Goal: Task Accomplishment & Management: Manage account settings

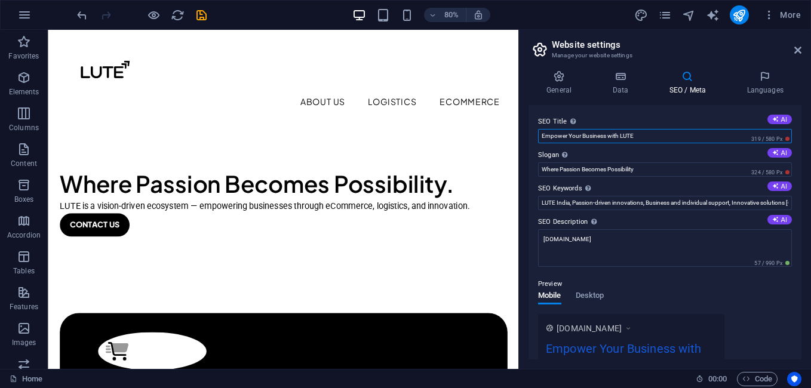
drag, startPoint x: 644, startPoint y: 135, endPoint x: 546, endPoint y: 130, distance: 98.6
click at [537, 133] on div "SEO Title The title of your website - make it something that stands out in sear…" at bounding box center [664, 232] width 273 height 254
paste input "LUTE | Turning Ideas Into Limitless Possibilities"
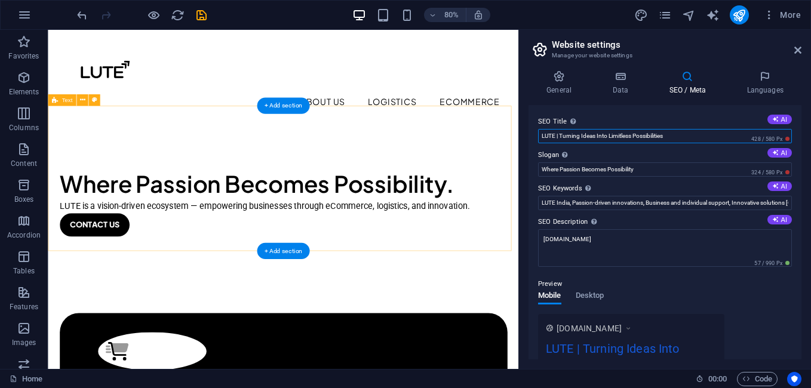
drag, startPoint x: 728, startPoint y: 165, endPoint x: 618, endPoint y: 155, distance: 110.8
click at [668, 135] on input "LUTE | Turning Ideas Into Limitless Possibilities" at bounding box center [665, 136] width 254 height 14
drag, startPoint x: 671, startPoint y: 134, endPoint x: 526, endPoint y: 134, distance: 145.0
click at [526, 134] on div "General Data SEO / Meta Languages Website name [DOMAIN_NAME] Logo Drag files he…" at bounding box center [665, 215] width 292 height 308
paste input "– Where Passion Powers Possibility & Innovation"
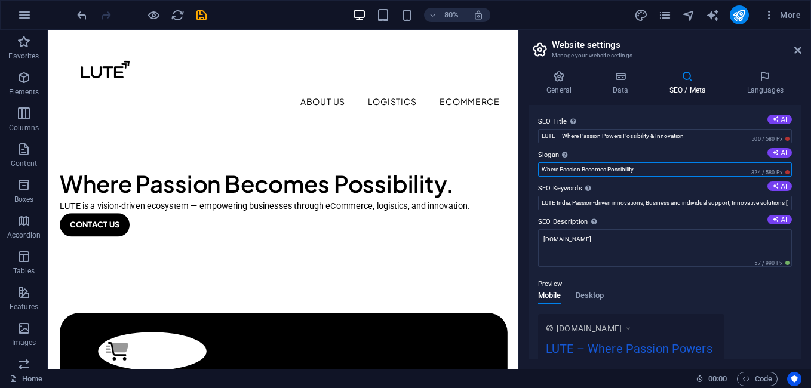
click at [660, 167] on input "Where Passion Becomes Possibility" at bounding box center [665, 169] width 254 height 14
drag, startPoint x: 702, startPoint y: 133, endPoint x: 653, endPoint y: 133, distance: 48.9
click at [653, 133] on input "LUTE – Where Passion Powers Possibility & Innovation" at bounding box center [665, 136] width 254 height 14
type input "LUTE – Where Passion Powers Possibility"
click at [603, 200] on input "LUTE India, Passion-driven innovations, Business and individual support, Innova…" at bounding box center [665, 203] width 254 height 14
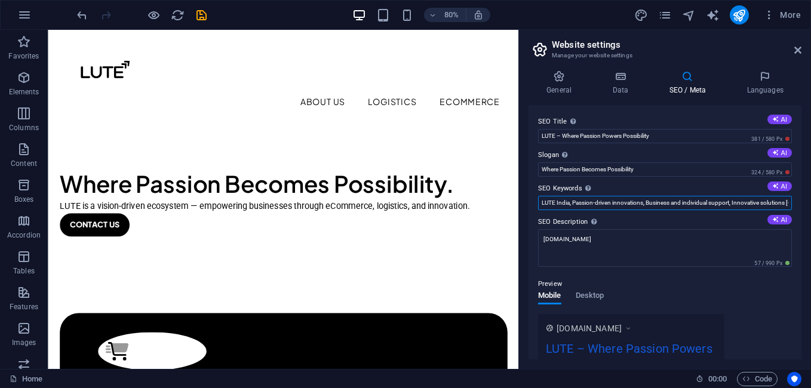
scroll to position [0, 149]
drag, startPoint x: 656, startPoint y: 200, endPoint x: 812, endPoint y: 210, distance: 156.7
click at [810, 210] on html "LUTE India Home Favorites Elements Columns Content Boxes Accordion Tables Featu…" at bounding box center [405, 194] width 811 height 388
click at [664, 195] on label "SEO Keywords Comma-separated list of keywords representing your website. AI" at bounding box center [665, 188] width 254 height 14
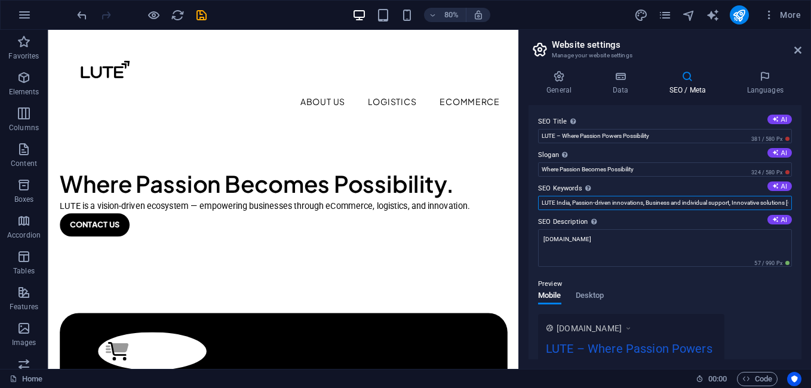
click at [664, 196] on input "LUTE India, Passion-driven innovations, Business and individual support, Innova…" at bounding box center [665, 203] width 254 height 14
click at [757, 203] on input "LUTE India, Passion-driven innovations, Business and individual support, Innova…" at bounding box center [665, 203] width 254 height 14
type input "LUTE India, Passion-driven innovations, Business and individual support, Innova…"
type input "LUTE – Where Passion Powers Possibility"
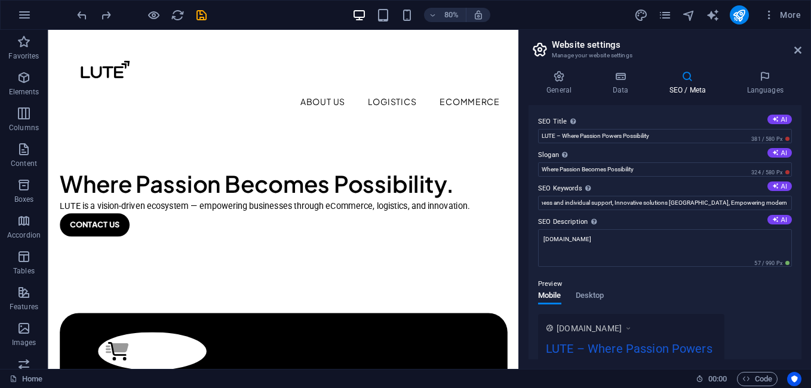
scroll to position [0, 0]
click at [694, 215] on label "SEO Description Describe the contents of your website - this is crucial for sea…" at bounding box center [665, 222] width 254 height 14
click at [694, 229] on textarea "[DOMAIN_NAME]" at bounding box center [665, 248] width 254 height 38
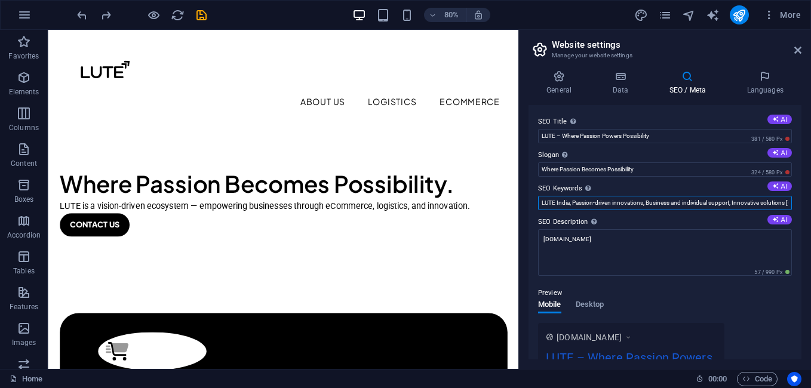
click at [703, 204] on input "LUTE India, Passion-driven innovations, Business and individual support, Innova…" at bounding box center [665, 203] width 254 height 14
click at [626, 246] on textarea "[DOMAIN_NAME]" at bounding box center [665, 252] width 254 height 47
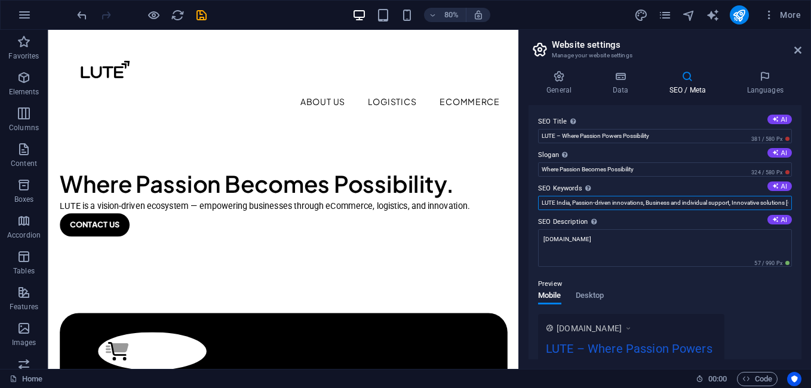
click at [667, 201] on input "LUTE India, Passion-driven innovations, Business and individual support, Innova…" at bounding box center [665, 203] width 254 height 14
drag, startPoint x: 569, startPoint y: 205, endPoint x: 812, endPoint y: 205, distance: 243.5
click at [810, 205] on html "LUTE India Home Favorites Elements Columns Content Boxes Accordion Tables Featu…" at bounding box center [405, 194] width 811 height 388
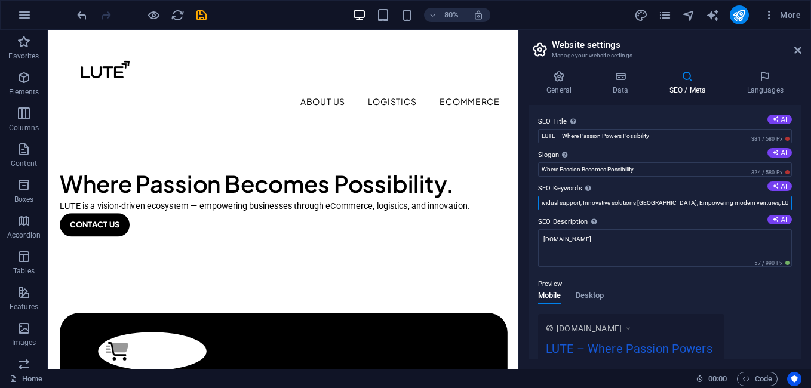
type input "LUTE India, Passion-driven innovations, Business and individual support, Innova…"
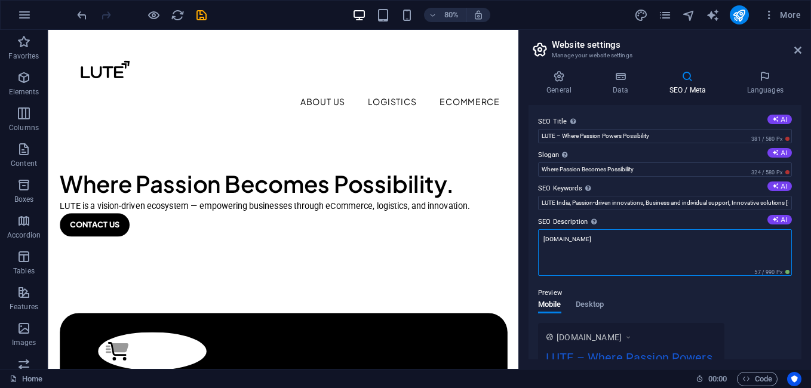
drag, startPoint x: 605, startPoint y: 238, endPoint x: 525, endPoint y: 242, distance: 80.1
click at [525, 242] on div "General Data SEO / Meta Languages Website name [DOMAIN_NAME] Logo Drag files he…" at bounding box center [665, 215] width 292 height 308
paste textarea "LUTE is a passion-driven enterprise turning bold ideas into limitless possibili…"
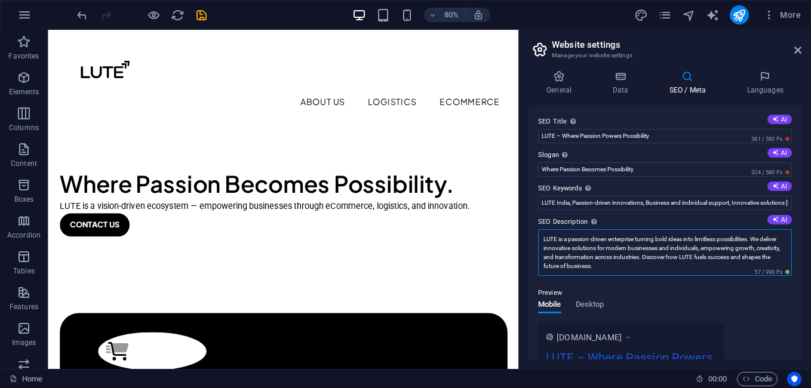
type textarea "LUTE is a passion-driven enterprise turning bold ideas into limitless possibili…"
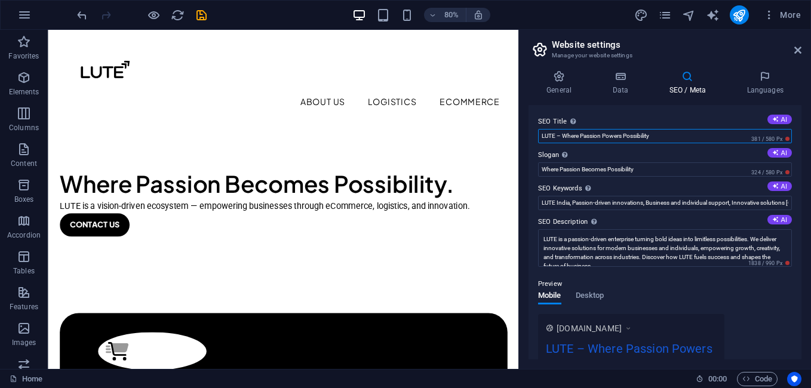
click at [672, 133] on input "LUTE – Where Passion Powers Possibility" at bounding box center [665, 136] width 254 height 14
drag, startPoint x: 672, startPoint y: 133, endPoint x: 522, endPoint y: 135, distance: 150.4
click at [522, 135] on div "General Data SEO / Meta Languages Website name [DOMAIN_NAME] Logo Drag files he…" at bounding box center [665, 215] width 292 height 308
click at [778, 120] on button "AI" at bounding box center [779, 120] width 24 height 10
click at [623, 148] on label "Slogan The slogan of your website. AI" at bounding box center [665, 155] width 254 height 14
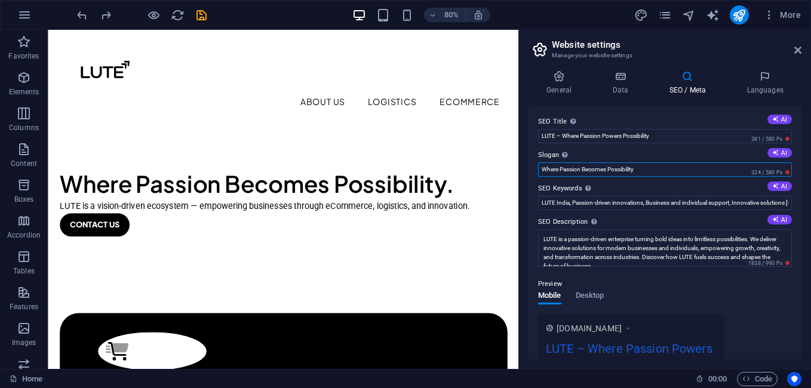
click at [623, 162] on input "Where Passion Becomes Possibility" at bounding box center [665, 169] width 254 height 14
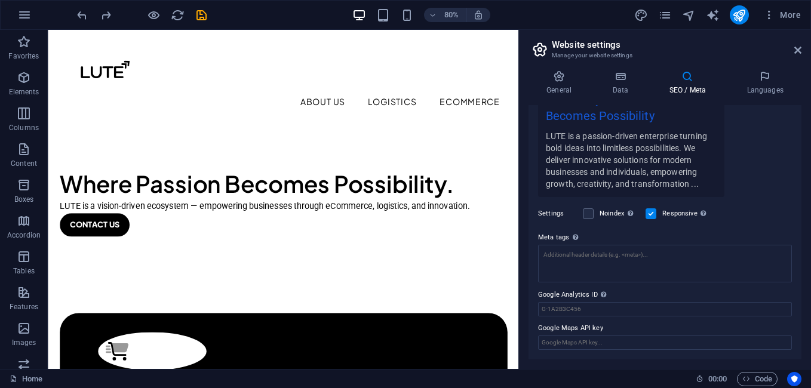
scroll to position [127, 0]
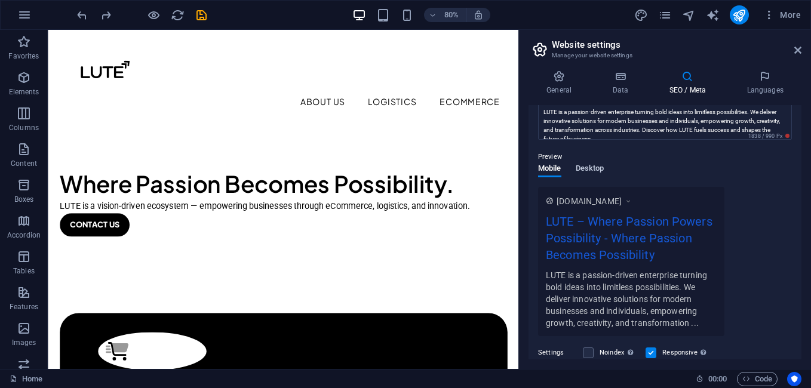
click at [592, 170] on span "Desktop" at bounding box center [589, 169] width 29 height 17
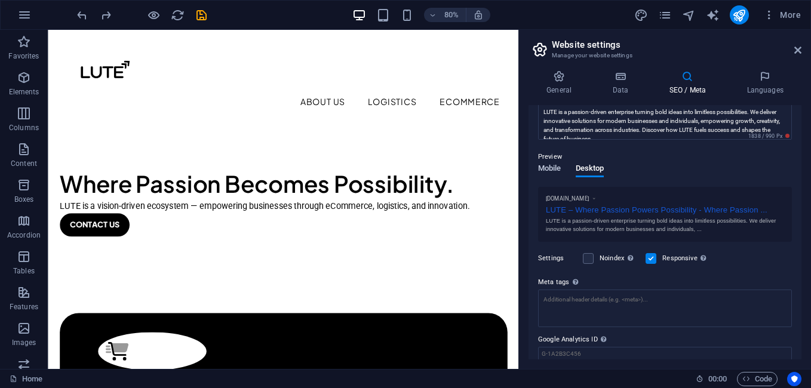
click at [552, 166] on span "Mobile" at bounding box center [549, 169] width 23 height 17
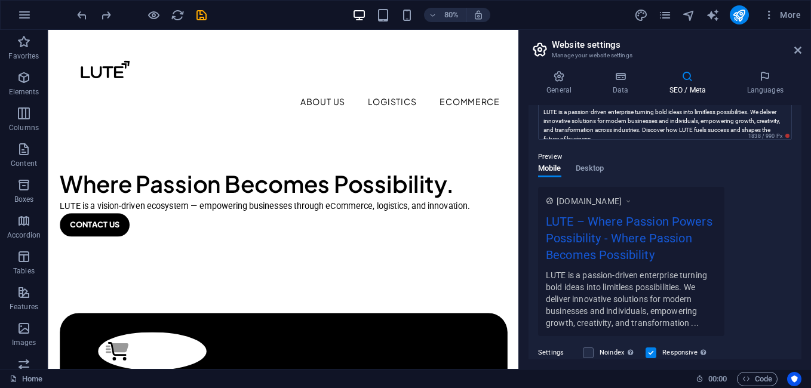
scroll to position [0, 0]
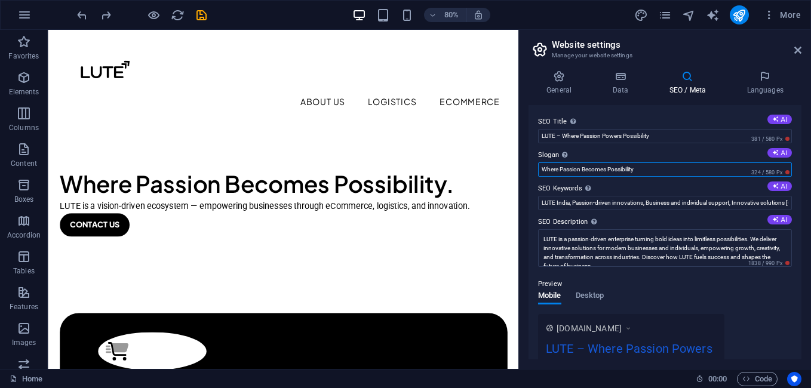
drag, startPoint x: 651, startPoint y: 170, endPoint x: 540, endPoint y: 175, distance: 111.2
click at [540, 175] on input "Where Passion Becomes Possibility" at bounding box center [665, 169] width 254 height 14
drag, startPoint x: 663, startPoint y: 131, endPoint x: 562, endPoint y: 136, distance: 100.4
click at [562, 136] on input "LUTE – Where Passion Powers Possibility" at bounding box center [665, 136] width 254 height 14
paste input "Become"
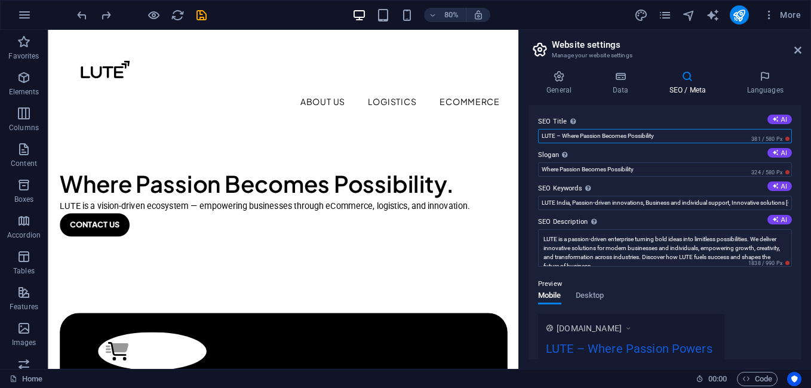
type input "LUTE – Where Passion Becomes Possibility"
click at [661, 152] on label "Slogan The slogan of your website. AI" at bounding box center [665, 155] width 254 height 14
click at [661, 162] on input "Where Passion Becomes Possibility" at bounding box center [665, 169] width 254 height 14
click at [671, 184] on label "SEO Keywords Comma-separated list of keywords representing your website. AI" at bounding box center [665, 188] width 254 height 14
click at [671, 196] on input "LUTE India, Passion-driven innovations, Business and individual support, Innova…" at bounding box center [665, 203] width 254 height 14
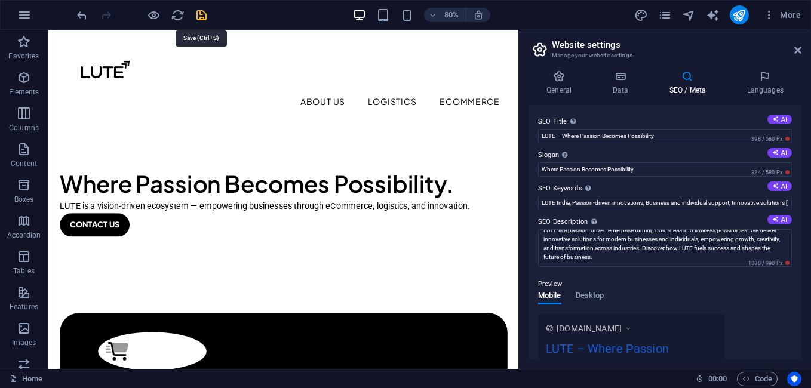
click at [204, 13] on icon "save" at bounding box center [202, 15] width 14 height 14
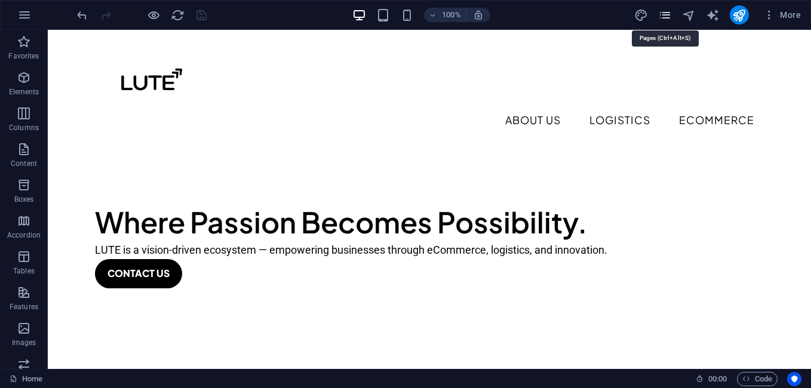
click at [660, 16] on icon "pages" at bounding box center [665, 15] width 14 height 14
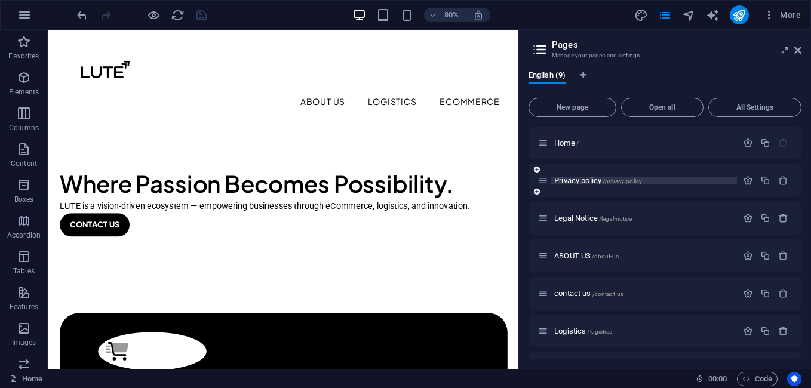
click at [582, 179] on span "Privacy policy /privacy-policy" at bounding box center [598, 180] width 88 height 9
click at [582, 179] on div "Privacy policy /privacy-policy" at bounding box center [664, 180] width 273 height 33
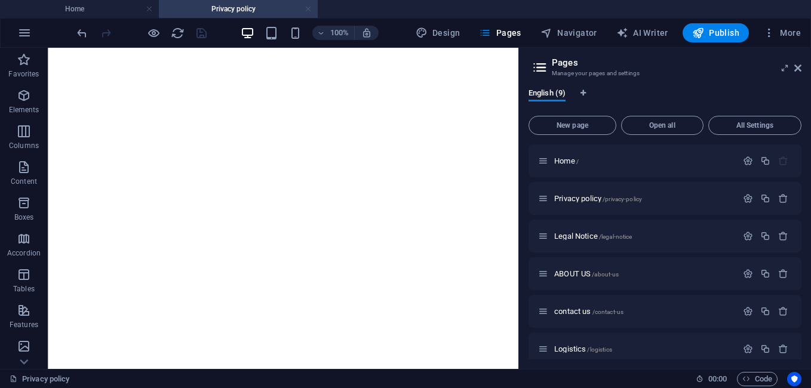
click at [309, 8] on link at bounding box center [307, 9] width 7 height 11
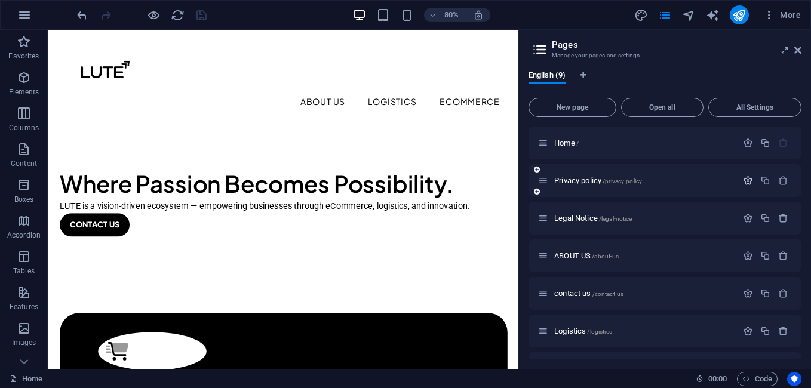
click at [745, 178] on icon "button" at bounding box center [748, 180] width 10 height 10
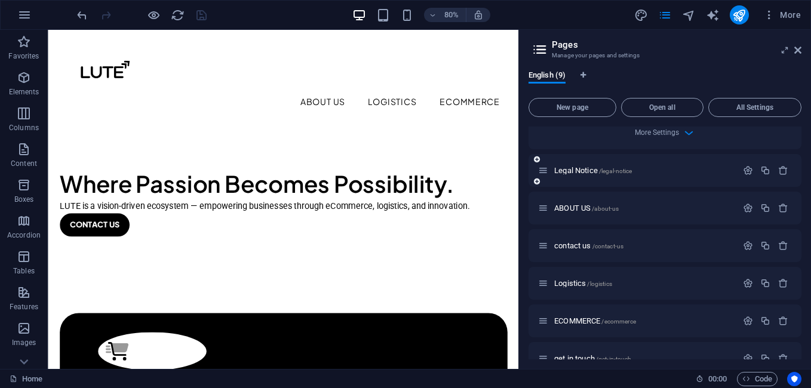
scroll to position [615, 0]
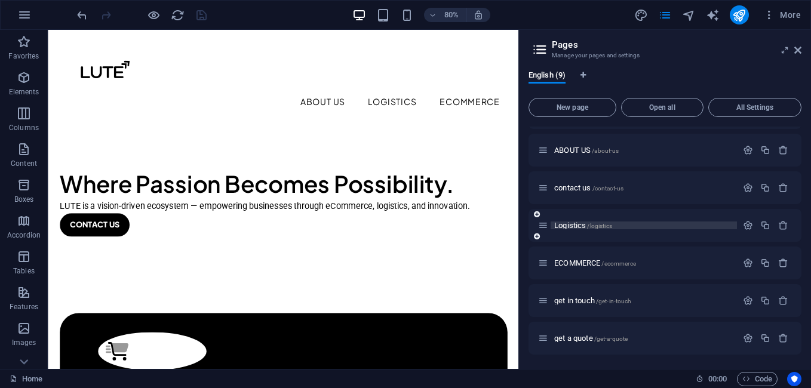
click at [580, 226] on span "Logistics /logistics" at bounding box center [583, 225] width 58 height 9
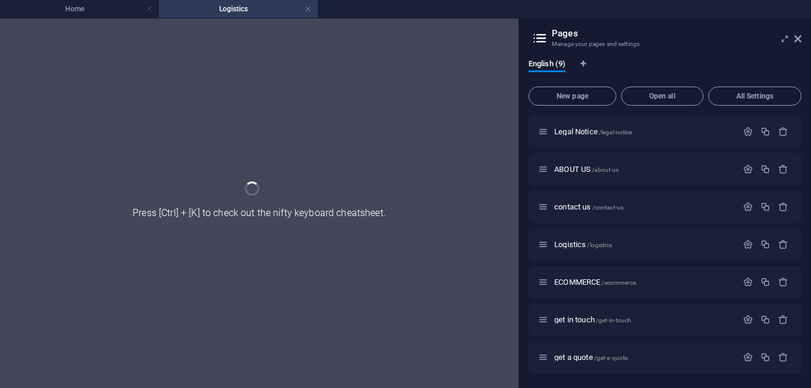
scroll to position [584, 0]
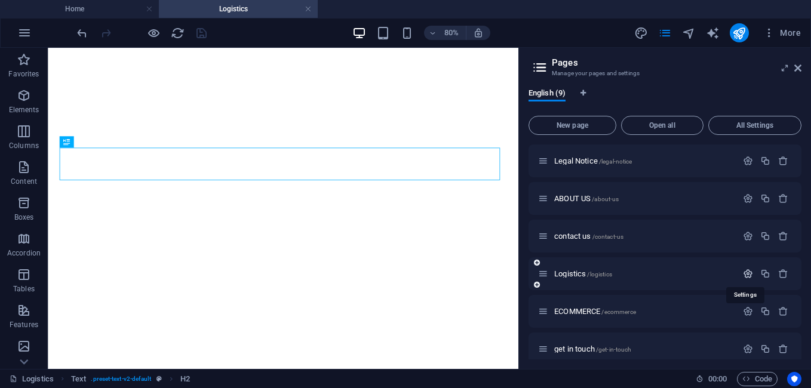
click at [744, 275] on icon "button" at bounding box center [748, 274] width 10 height 10
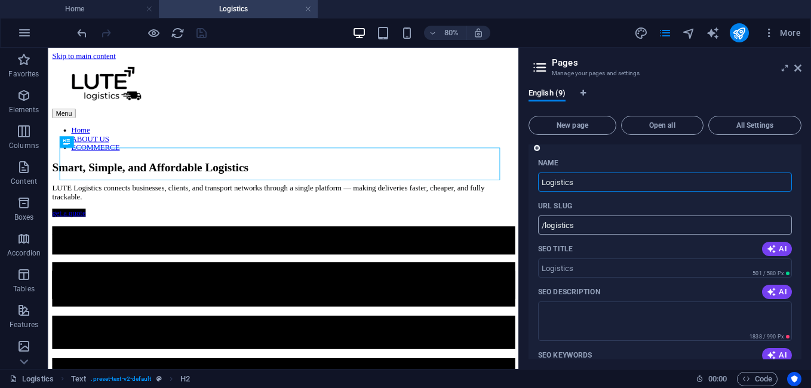
scroll to position [723, 0]
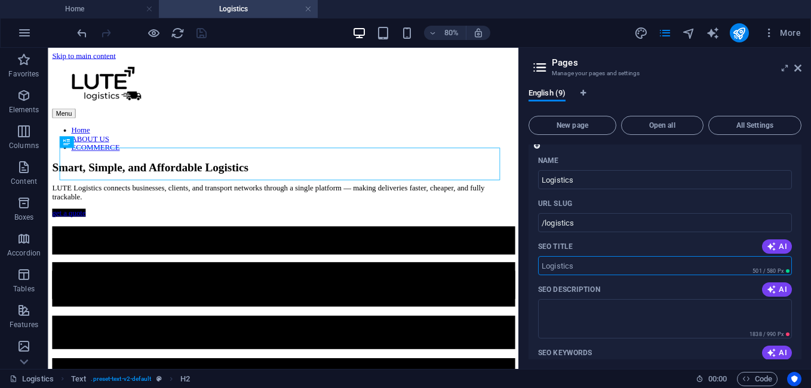
drag, startPoint x: 586, startPoint y: 266, endPoint x: 547, endPoint y: 262, distance: 39.0
click at [547, 262] on input "SEO Title" at bounding box center [665, 265] width 254 height 19
paste input "LUTE Logistics – Smart, Affordable & Trackable Deliveries"
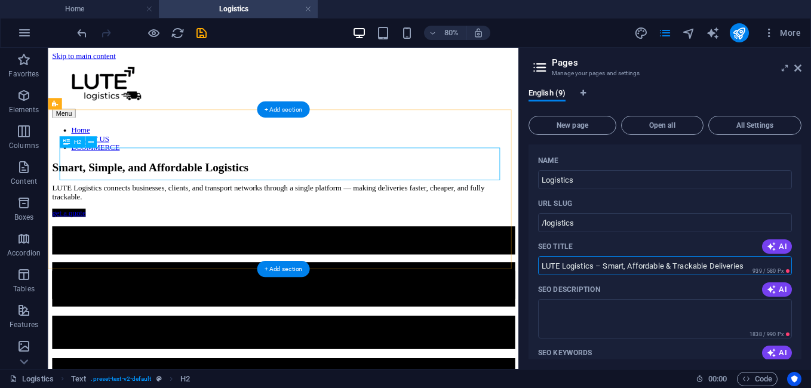
click at [606, 195] on div "Smart, Simple, and Affordable Logistics" at bounding box center [342, 198] width 578 height 16
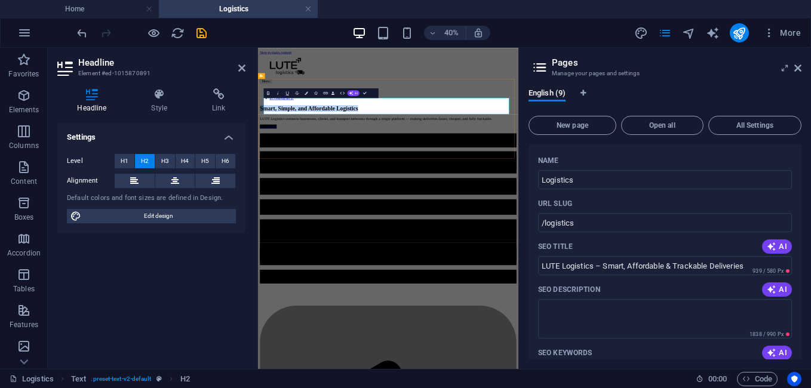
copy h2 "Smart, Simple, and Affordable Logistics"
click at [238, 67] on icon at bounding box center [241, 68] width 7 height 10
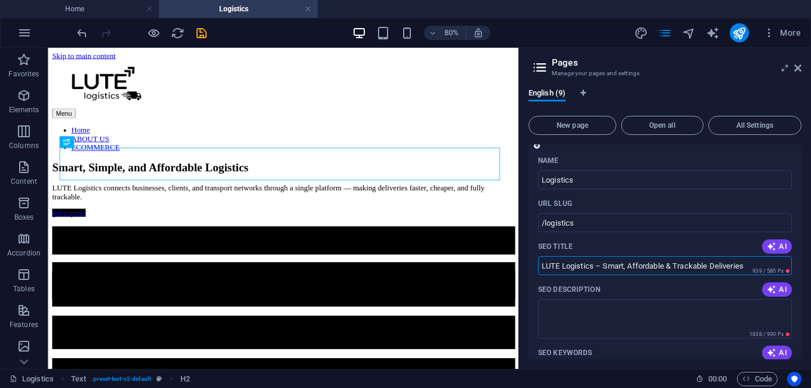
drag, startPoint x: 756, startPoint y: 263, endPoint x: 605, endPoint y: 266, distance: 151.6
click at [605, 266] on input "LUTE Logistics – Smart, Affordable & Trackable Deliveries" at bounding box center [665, 265] width 254 height 19
paste input "Simple, and Affordable Logistic"
type input "LUTE Logistics – Smart, Simple, and Affordable Logistics"
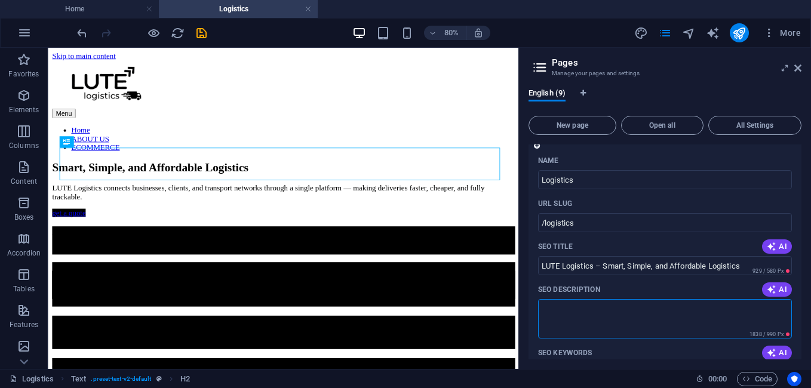
click at [597, 309] on textarea "SEO Description" at bounding box center [665, 318] width 254 height 39
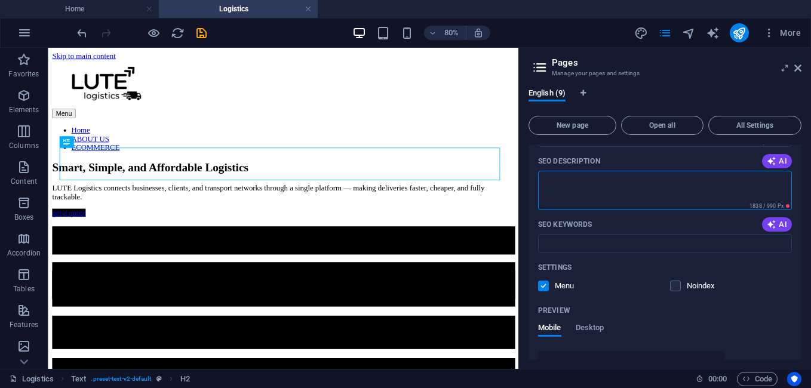
scroll to position [863, 0]
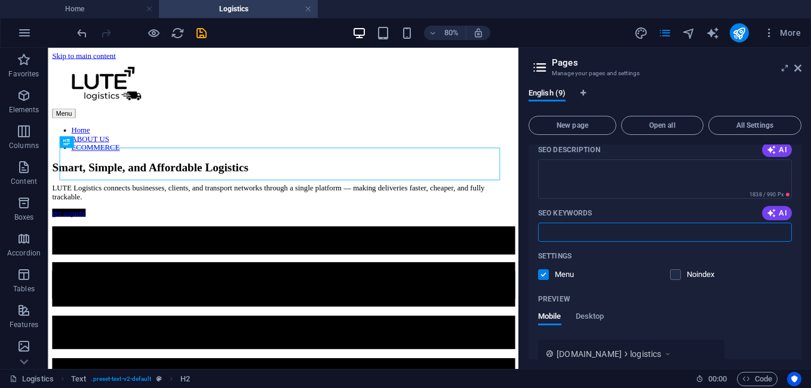
click at [569, 231] on input "SEO Keywords" at bounding box center [665, 232] width 254 height 19
paste input "logistics services [GEOGRAPHIC_DATA], e-commerce logistics support, domestic sh…"
click at [574, 181] on textarea "SEO Description" at bounding box center [665, 178] width 254 height 39
type input "logistics services [GEOGRAPHIC_DATA], e-commerce logistics support, domestic sh…"
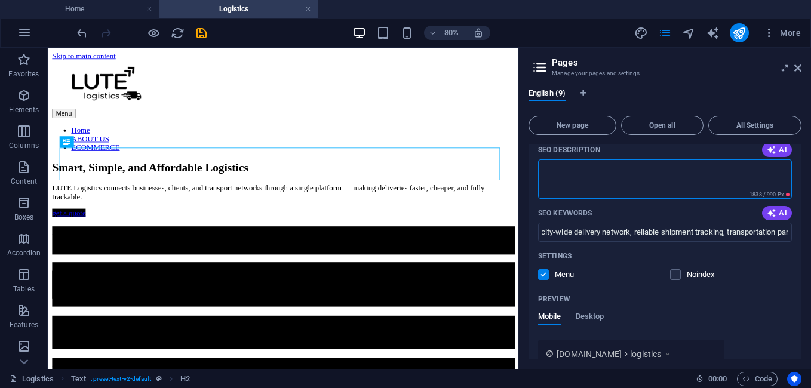
scroll to position [0, 0]
click at [565, 178] on textarea "SEO Description" at bounding box center [665, 178] width 254 height 39
paste textarea "LUTE Logistics offers smart, affordable, and fully trackable logistics solution…"
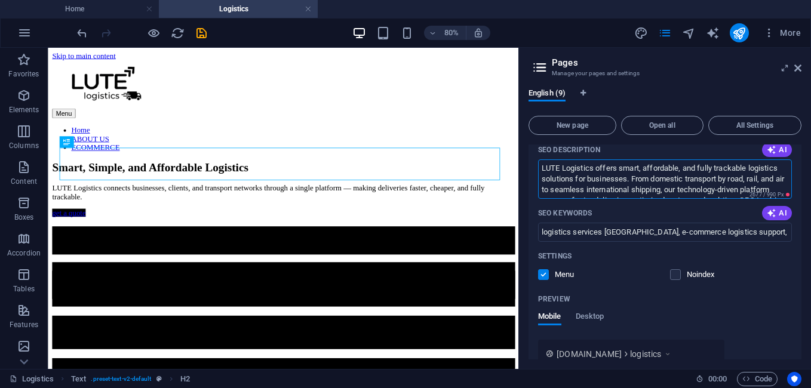
scroll to position [1141, 0]
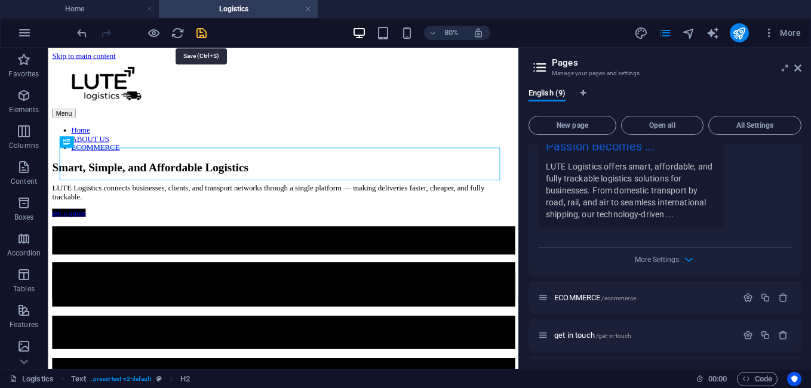
type textarea "LUTE Logistics offers smart, affordable, and fully trackable logistics solution…"
click at [203, 32] on icon "save" at bounding box center [202, 33] width 14 height 14
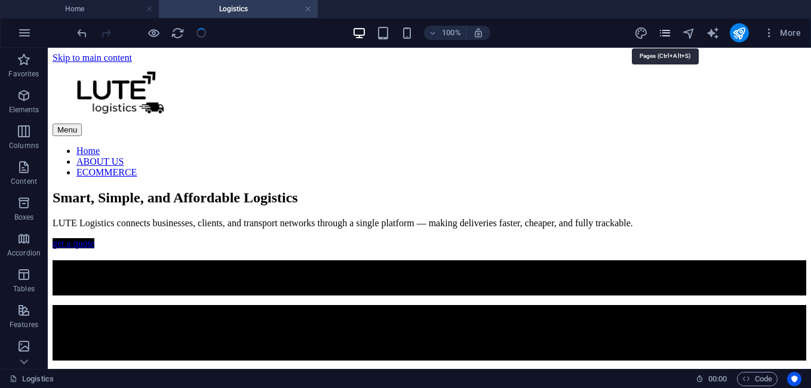
click at [668, 30] on icon "pages" at bounding box center [665, 33] width 14 height 14
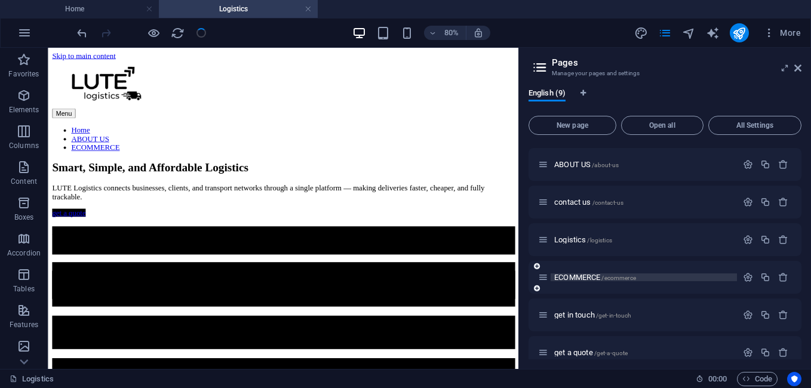
scroll to position [124, 0]
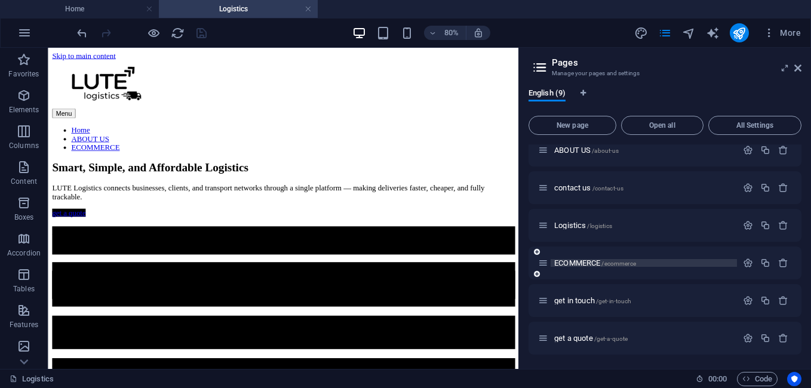
click at [587, 264] on span "ECOMMERCE /ecommerce" at bounding box center [595, 262] width 82 height 9
click at [587, 264] on div "Home / Privacy policy /privacy-policy Legal Notice /legal-notice ABOUT US /abou…" at bounding box center [664, 188] width 273 height 334
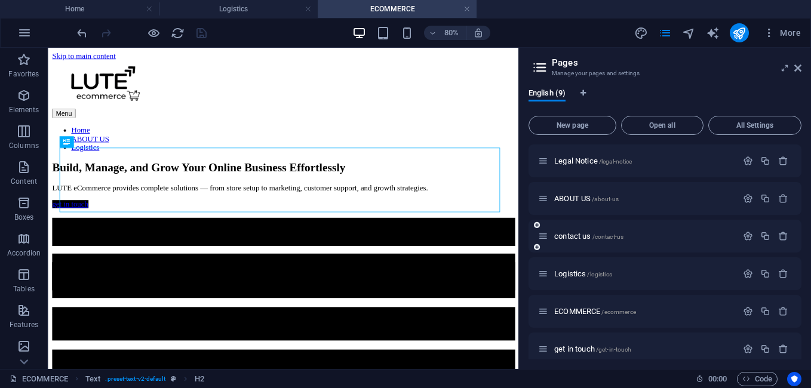
scroll to position [0, 0]
click at [747, 310] on icon "button" at bounding box center [748, 311] width 10 height 10
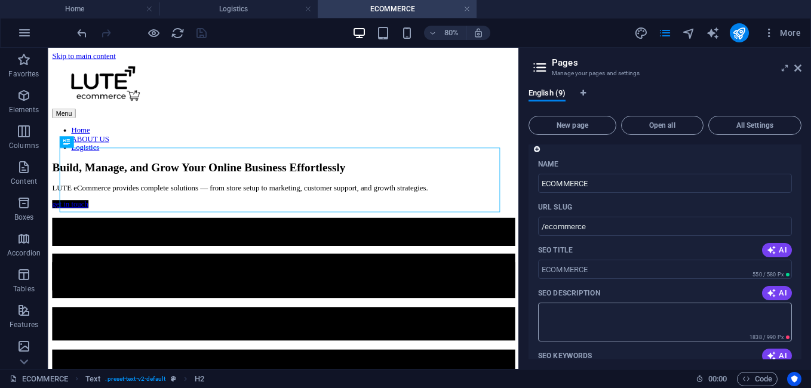
scroll to position [279, 0]
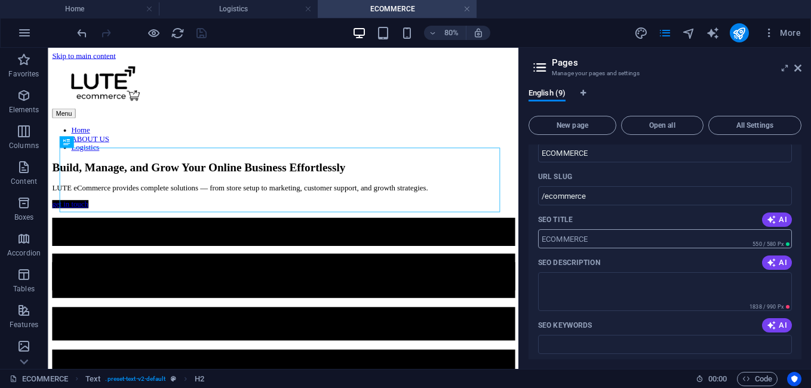
click at [617, 238] on input "SEO Title" at bounding box center [665, 238] width 254 height 19
paste input "LUTE E-commerce – End-to-End Online Store Solutions"
click at [573, 236] on input "LUTE E-commerce – End-to-End Online Store Solutions" at bounding box center [665, 238] width 254 height 19
click at [572, 236] on input "LUTE E-commerce – End-to-End Online Store Solutions" at bounding box center [665, 238] width 254 height 19
drag, startPoint x: 572, startPoint y: 238, endPoint x: 563, endPoint y: 238, distance: 9.6
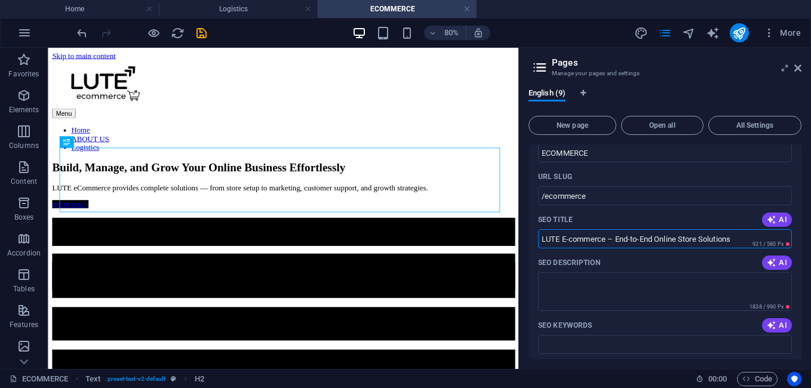
click at [563, 238] on input "LUTE E-commerce – End-to-End Online Store Solutions" at bounding box center [665, 238] width 254 height 19
click at [383, 206] on div "Build, Manage, and Grow Your Online Business Effortlessly" at bounding box center [342, 198] width 578 height 16
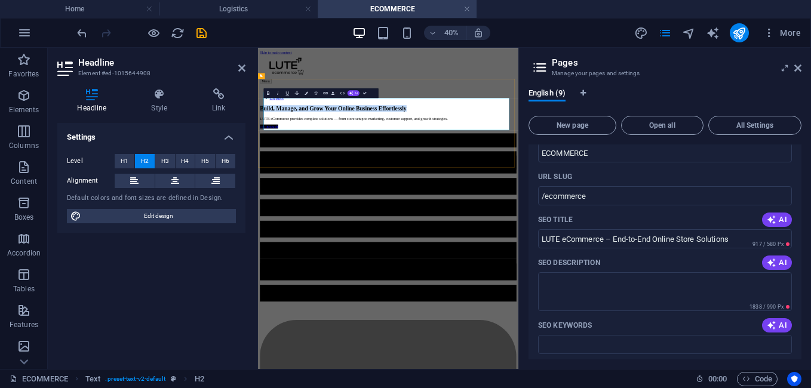
copy h2 "Build, Manage, and Grow Your Online Business Effortlessly"
drag, startPoint x: 239, startPoint y: 68, endPoint x: 541, endPoint y: 162, distance: 316.2
click at [239, 68] on icon at bounding box center [241, 68] width 7 height 10
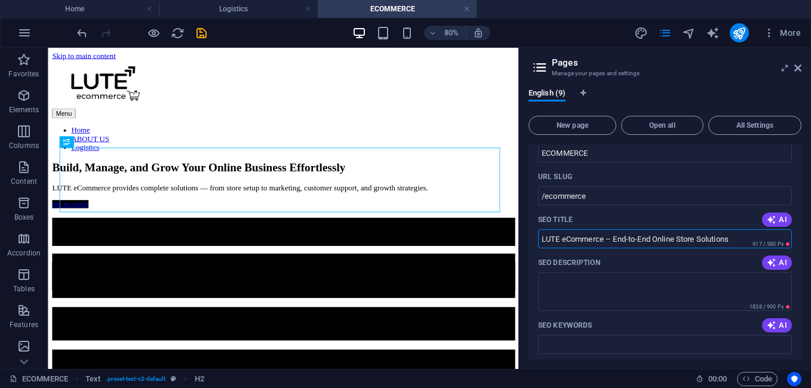
drag, startPoint x: 735, startPoint y: 236, endPoint x: 614, endPoint y: 241, distance: 121.2
click at [614, 241] on input "LUTE eCommerce – End-to-End Online Store Solutions" at bounding box center [665, 238] width 254 height 19
paste input "Build, Manage, and Grow Your Online Business Effortlessly"
click at [622, 291] on textarea "SEO Description" at bounding box center [665, 291] width 254 height 39
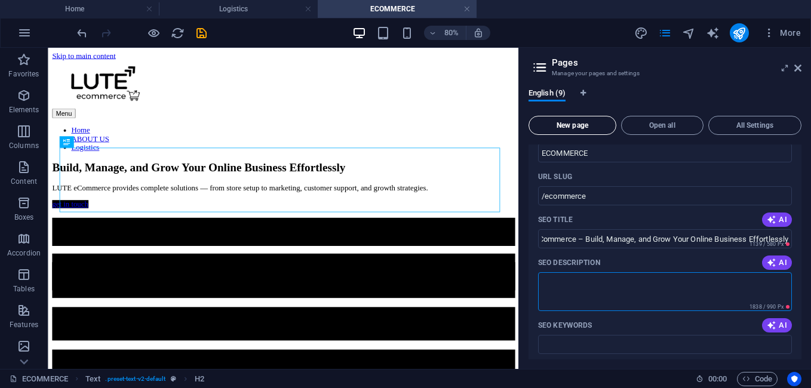
type input "LUTE eCommerce – Build, Manage, and Grow Your Online Business Effortlessly"
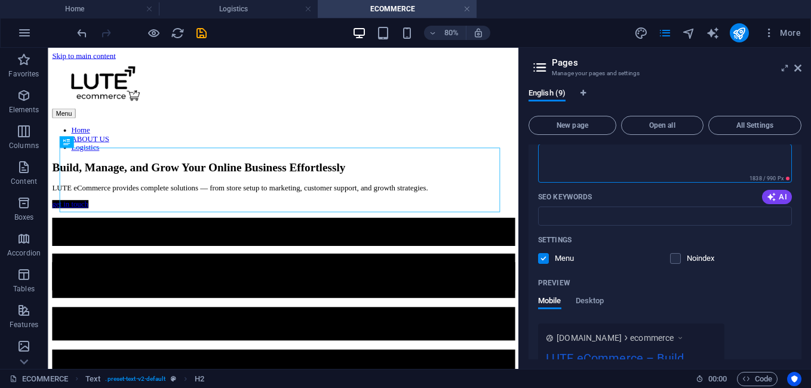
scroll to position [418, 0]
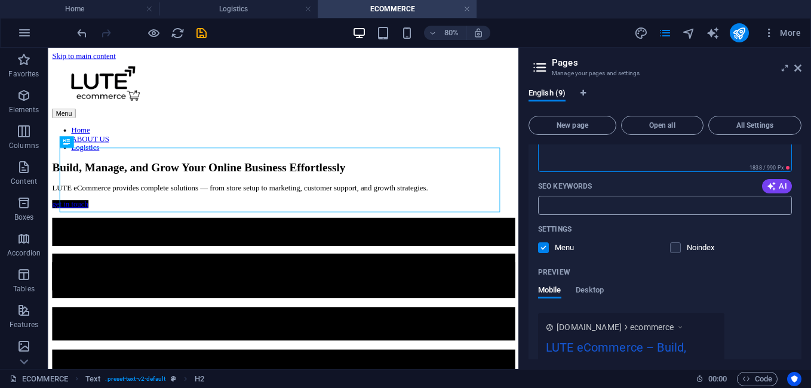
click at [615, 205] on input "SEO Keywords" at bounding box center [665, 205] width 254 height 19
paste input "e-commerce solutions [GEOGRAPHIC_DATA], online store setup, Shopify development…"
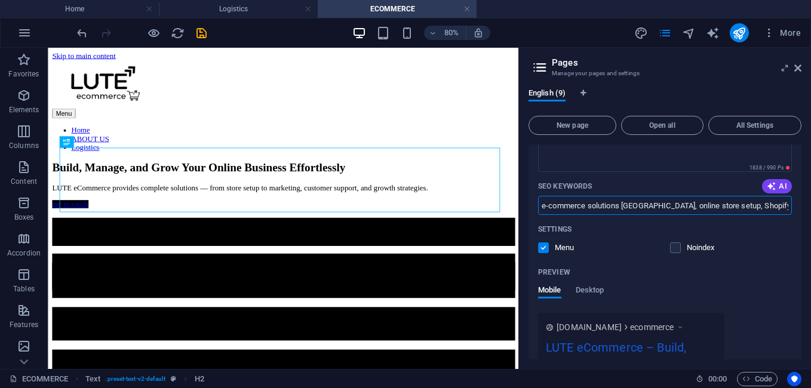
scroll to position [279, 0]
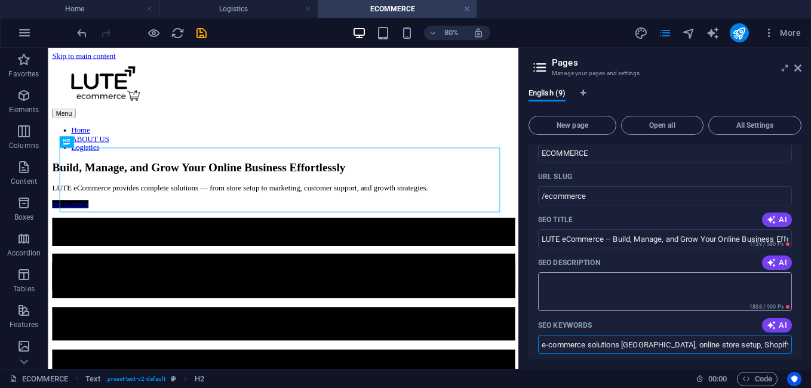
type input "e-commerce solutions [GEOGRAPHIC_DATA], online store setup, Shopify development…"
click at [598, 295] on textarea "SEO Description" at bounding box center [665, 291] width 254 height 39
paste textarea "LUTE E-commerce provides comprehensive solutions to build, manage, and grow you…"
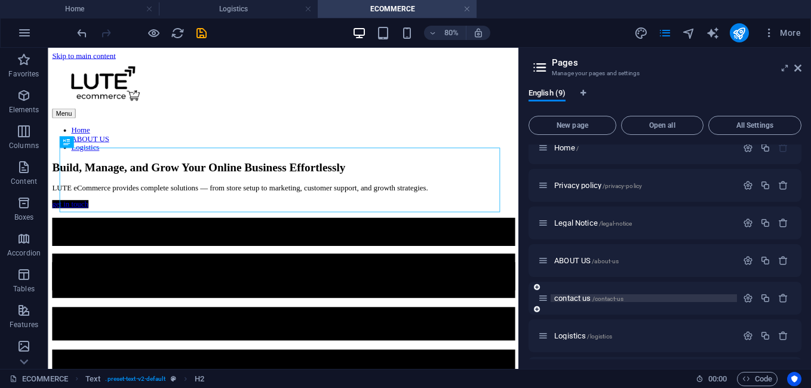
scroll to position [0, 0]
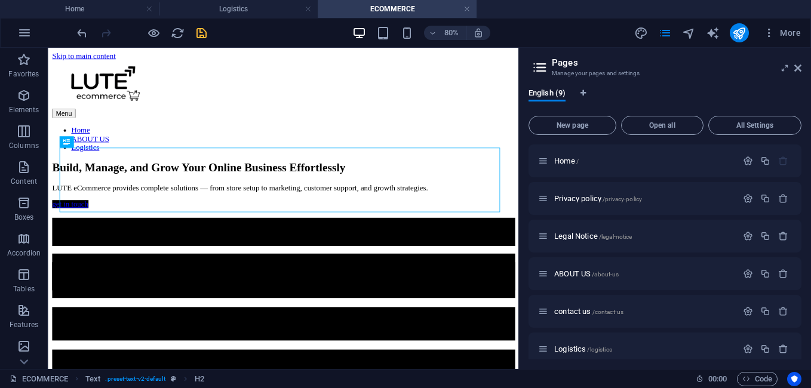
type textarea "LUTE E-commerce provides comprehensive solutions to build, manage, and grow you…"
drag, startPoint x: 204, startPoint y: 32, endPoint x: 155, endPoint y: 7, distance: 54.7
click at [204, 32] on icon "save" at bounding box center [202, 33] width 14 height 14
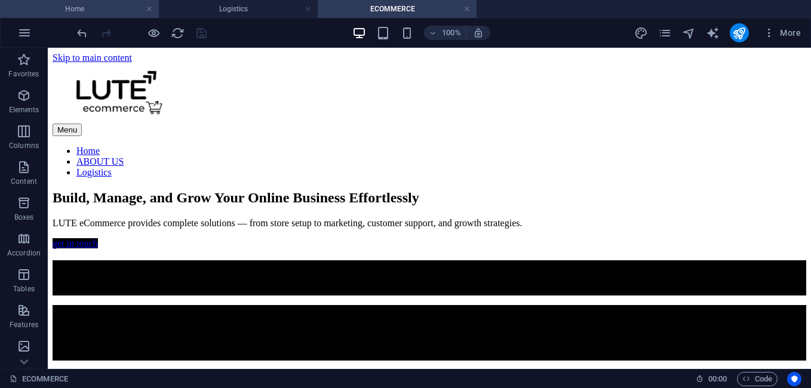
click at [106, 9] on h4 "Home" at bounding box center [79, 8] width 159 height 13
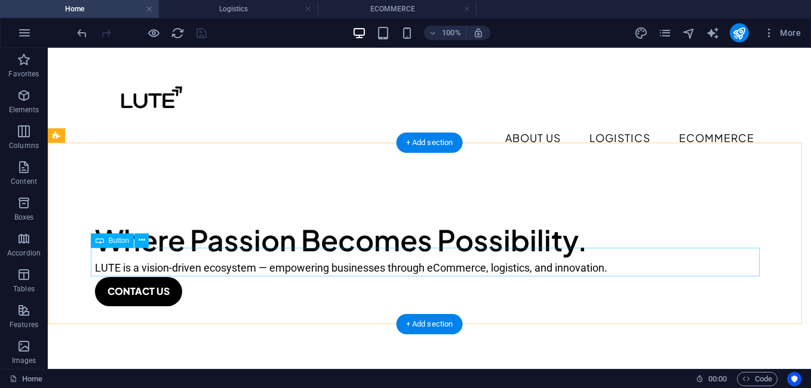
click at [177, 277] on div "CONTACT US" at bounding box center [429, 291] width 669 height 29
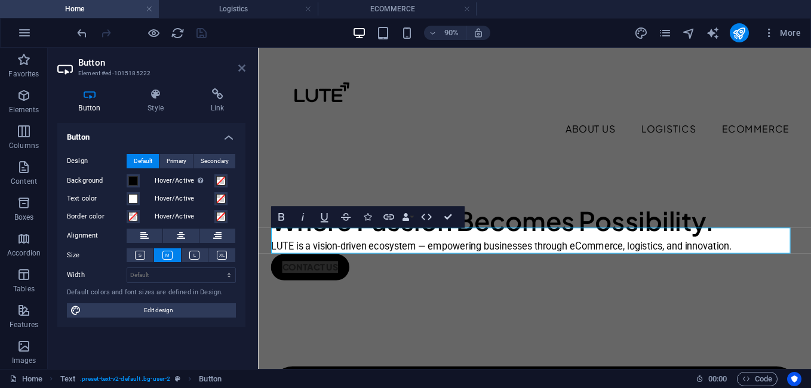
click at [246, 66] on aside "Button Element #ed-1015185222 Button Style Link Button Design Default Primary S…" at bounding box center [153, 208] width 210 height 321
click at [239, 68] on icon at bounding box center [241, 68] width 7 height 10
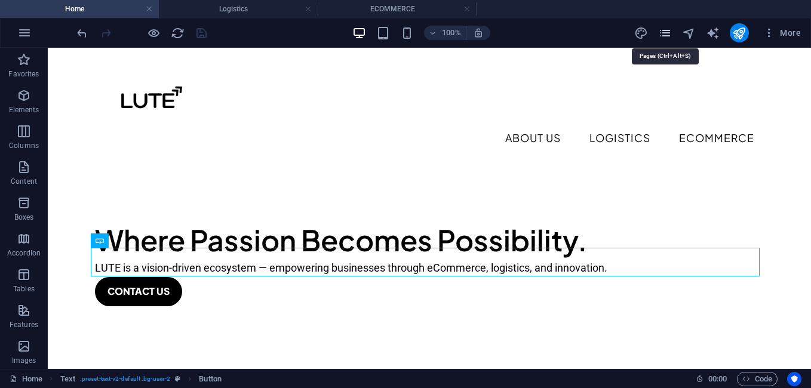
click at [669, 32] on icon "pages" at bounding box center [665, 33] width 14 height 14
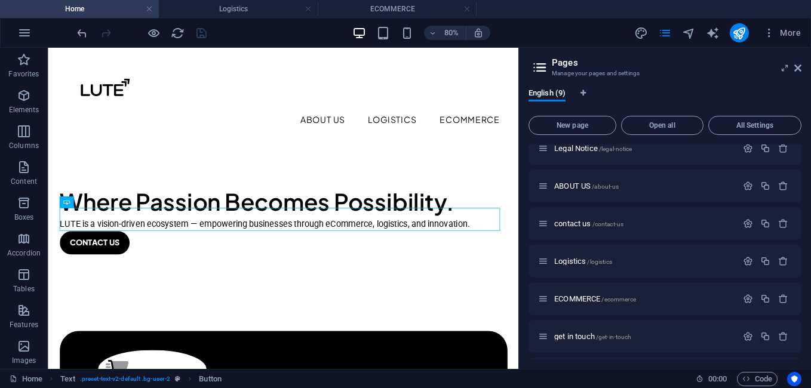
scroll to position [124, 0]
click at [589, 187] on span "contact us /contact-us" at bounding box center [588, 187] width 69 height 9
click at [589, 187] on div "Home / Privacy policy /privacy-policy Legal Notice /legal-notice ABOUT US /abou…" at bounding box center [664, 188] width 273 height 334
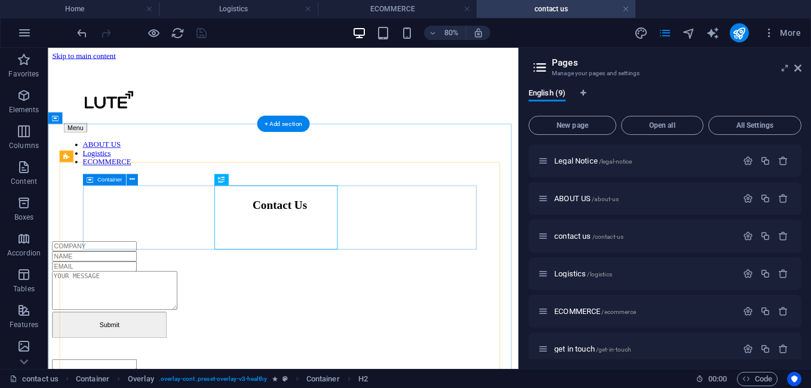
scroll to position [0, 0]
click at [525, 236] on div "Contact Us Submit Unreadable? Load new" at bounding box center [342, 348] width 578 height 224
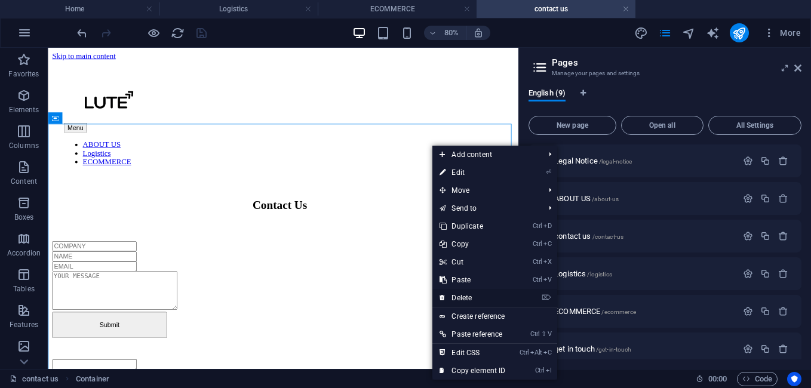
click at [549, 292] on mark "⌦" at bounding box center [546, 298] width 10 height 18
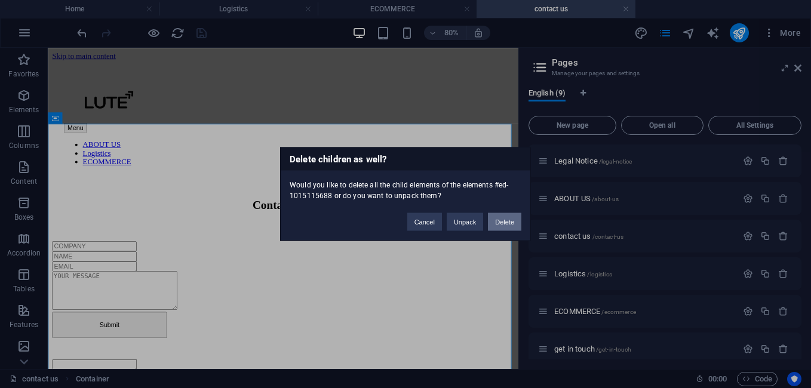
click at [505, 220] on button "Delete" at bounding box center [504, 222] width 33 height 18
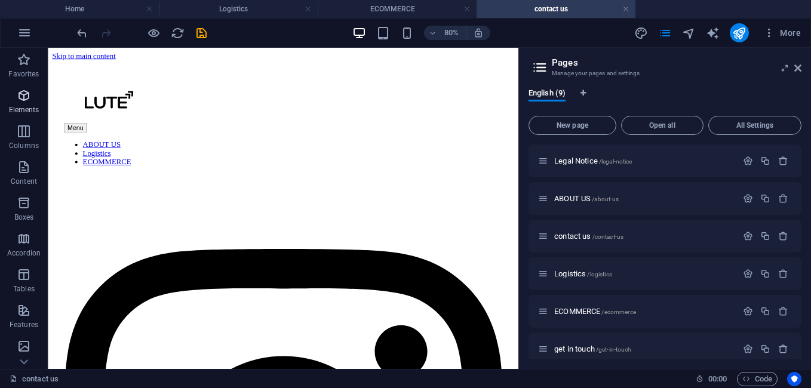
click at [21, 98] on icon "button" at bounding box center [24, 95] width 14 height 14
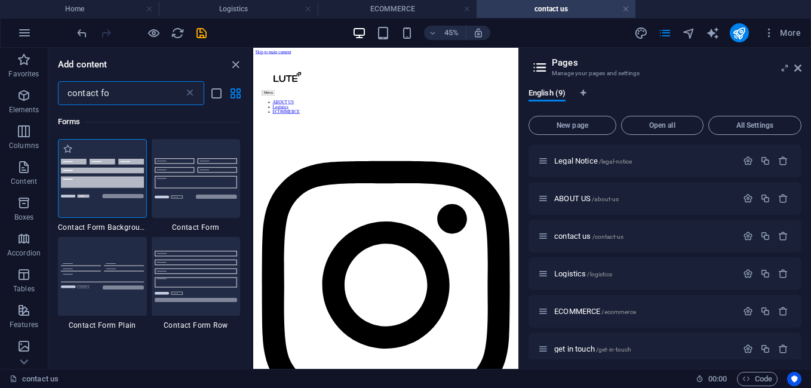
type input "contact fo"
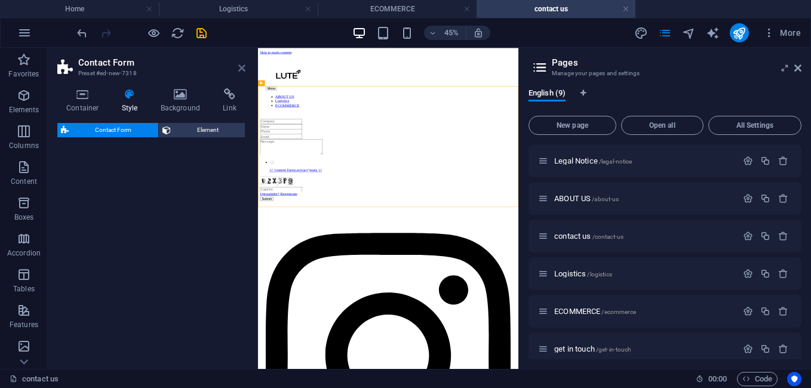
click at [239, 69] on icon at bounding box center [241, 68] width 7 height 10
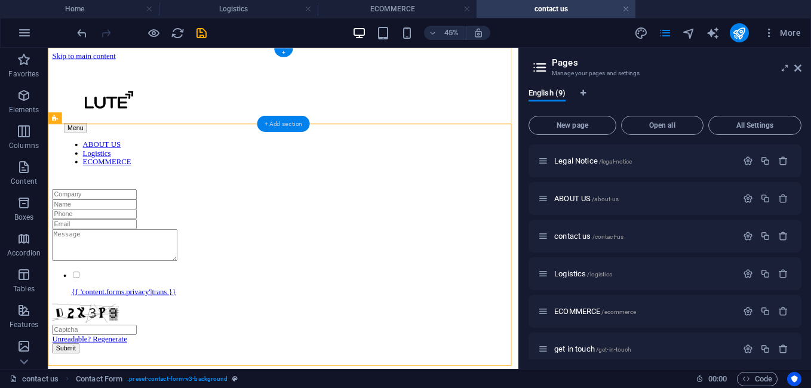
click at [294, 122] on div "+ Add section" at bounding box center [283, 123] width 53 height 16
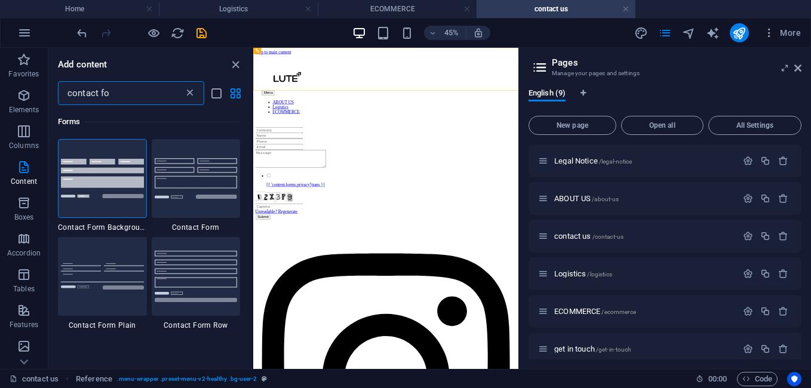
click at [192, 91] on icon at bounding box center [190, 93] width 12 height 12
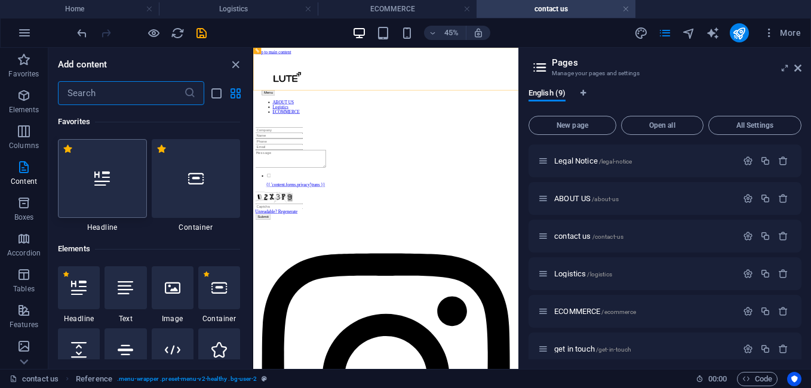
click at [110, 191] on div at bounding box center [102, 178] width 89 height 79
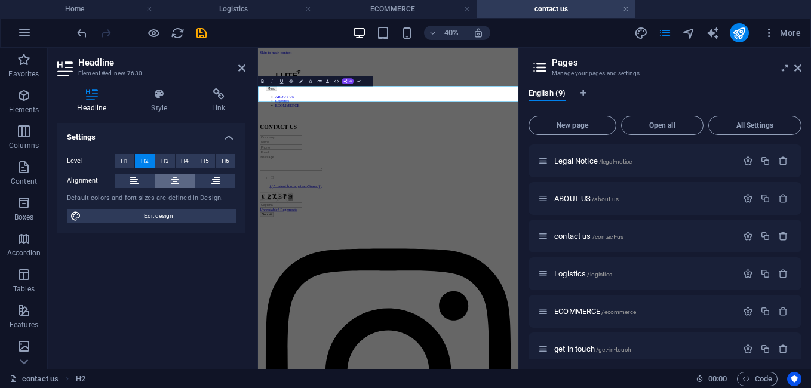
click at [168, 180] on button at bounding box center [175, 181] width 40 height 14
click at [158, 156] on button "H3" at bounding box center [165, 161] width 20 height 14
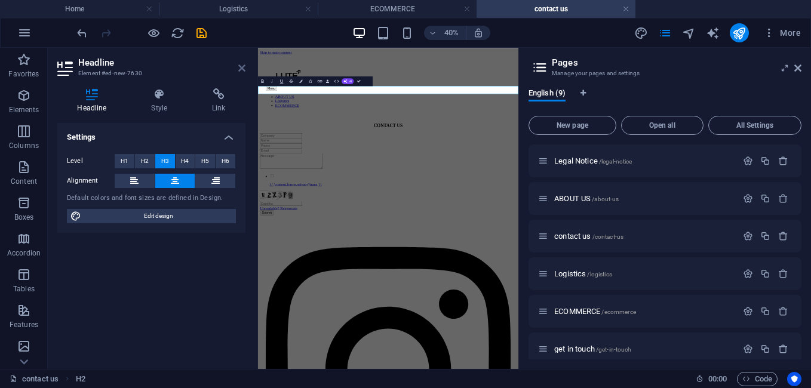
drag, startPoint x: 241, startPoint y: 70, endPoint x: 267, endPoint y: 66, distance: 26.6
click at [241, 70] on icon at bounding box center [241, 68] width 7 height 10
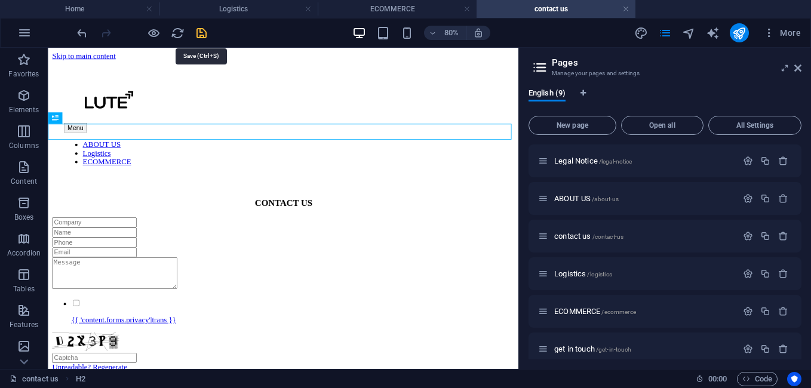
click at [205, 33] on icon "save" at bounding box center [202, 33] width 14 height 14
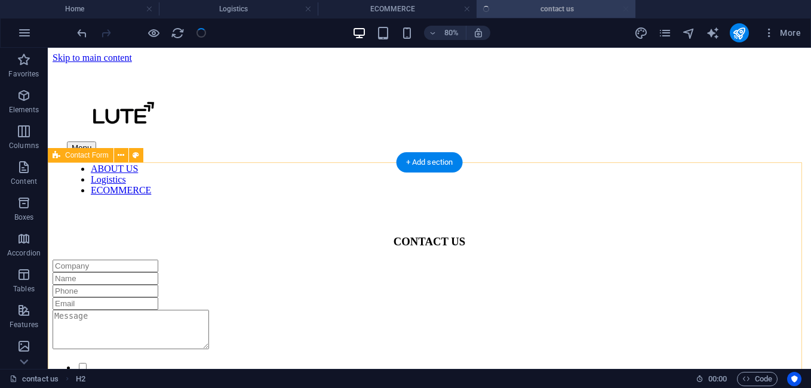
checkbox input "false"
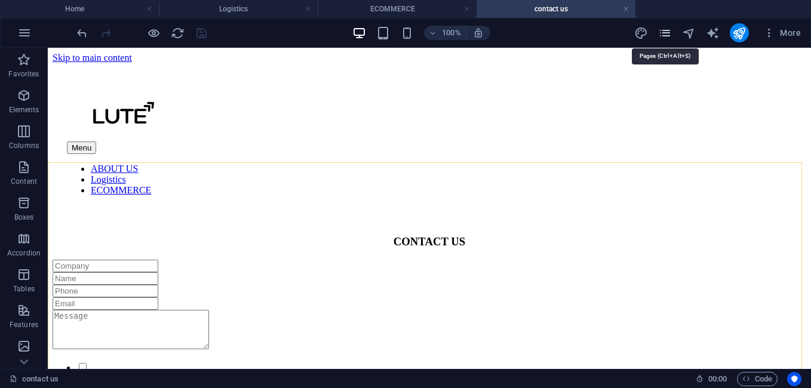
click at [669, 34] on icon "pages" at bounding box center [665, 33] width 14 height 14
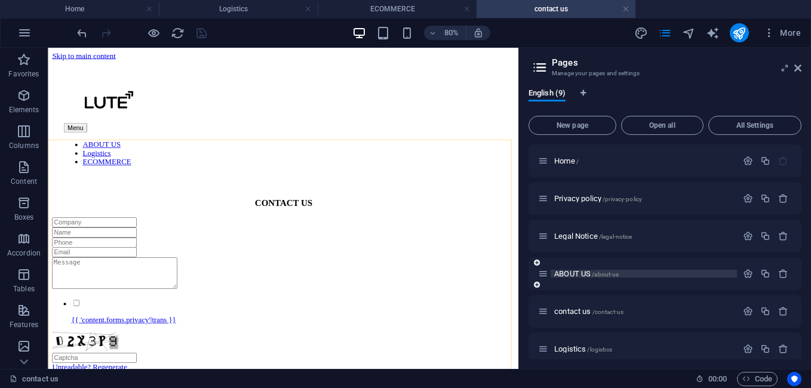
click at [612, 273] on span "/about-us" at bounding box center [605, 274] width 27 height 7
click at [743, 295] on div "contact us /contact-us" at bounding box center [664, 311] width 273 height 33
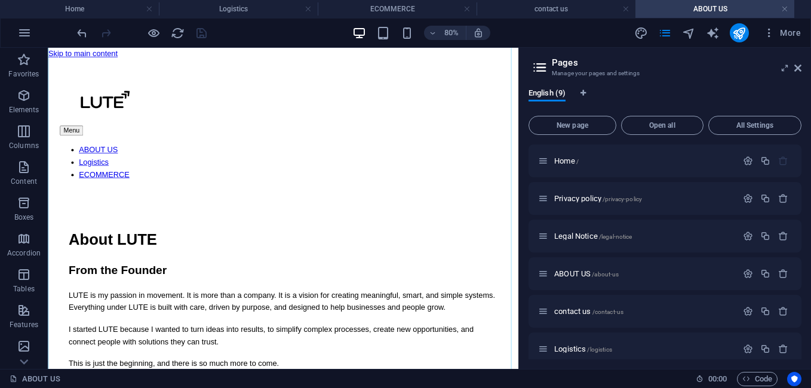
scroll to position [418, 0]
